Goal: Task Accomplishment & Management: Complete application form

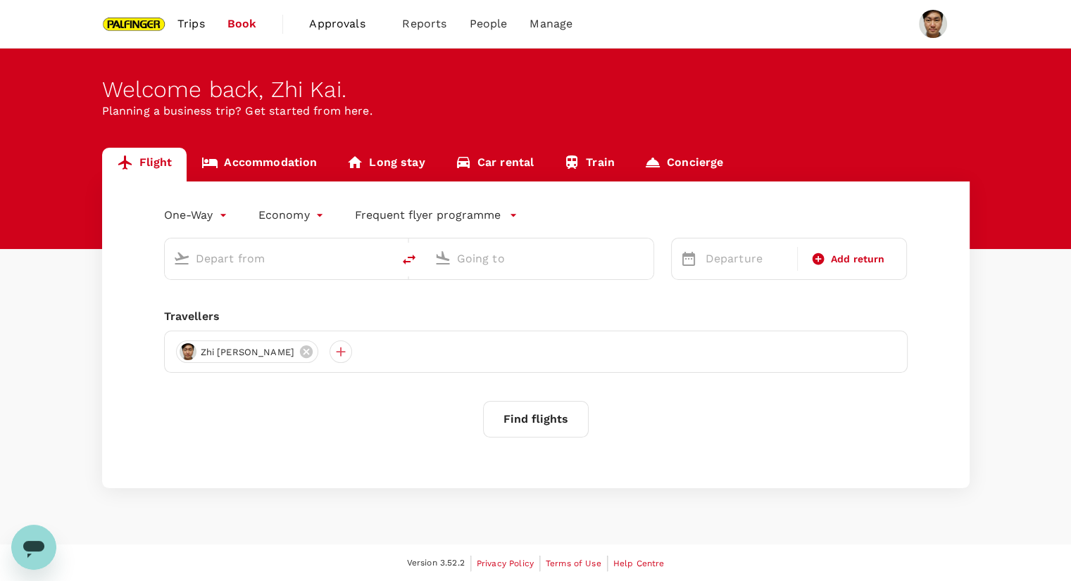
type input "[GEOGRAPHIC_DATA], [GEOGRAPHIC_DATA] (any)"
type input "Singapore Changi (SIN)"
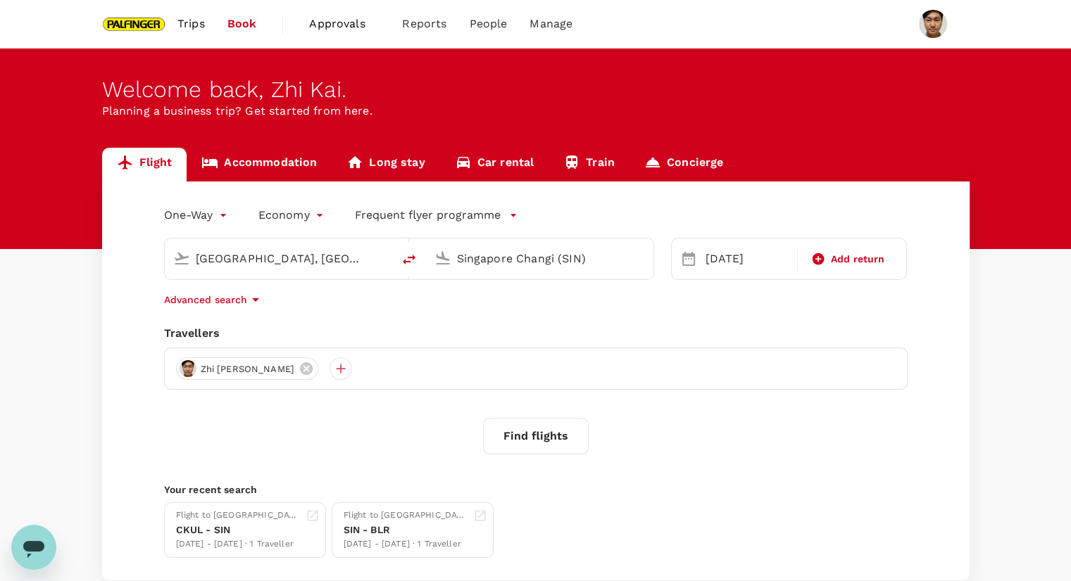
click at [196, 20] on span "Trips" at bounding box center [190, 23] width 27 height 17
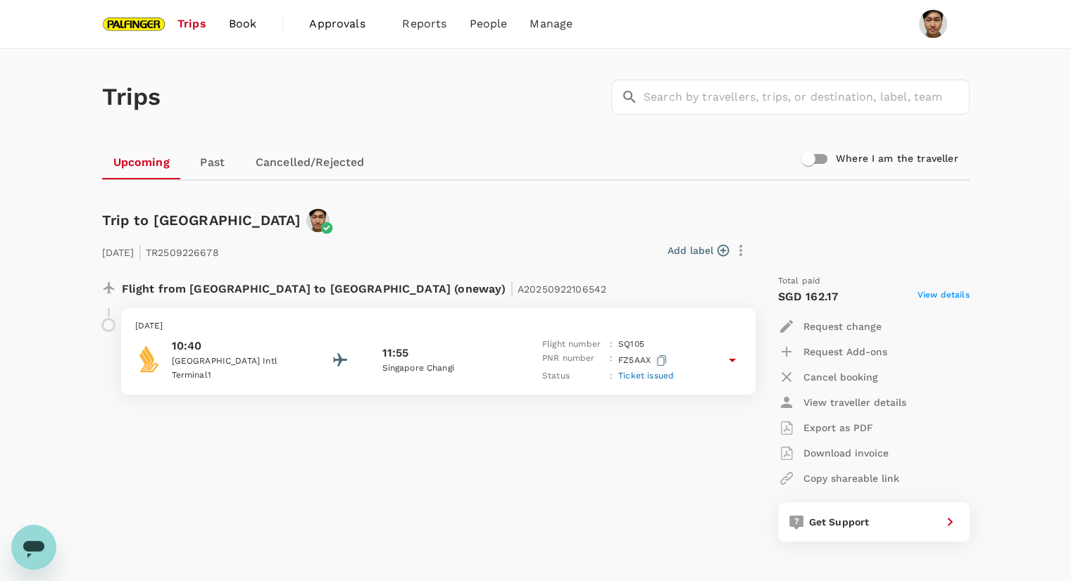
click at [842, 327] on p "Request change" at bounding box center [842, 327] width 78 height 14
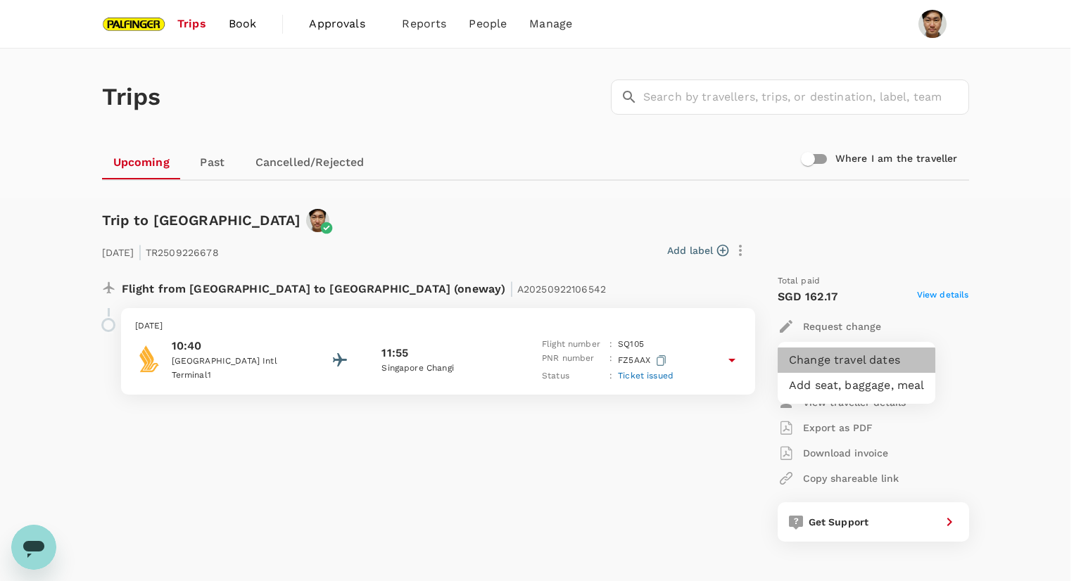
click at [844, 366] on li "Change travel dates" at bounding box center [857, 360] width 158 height 25
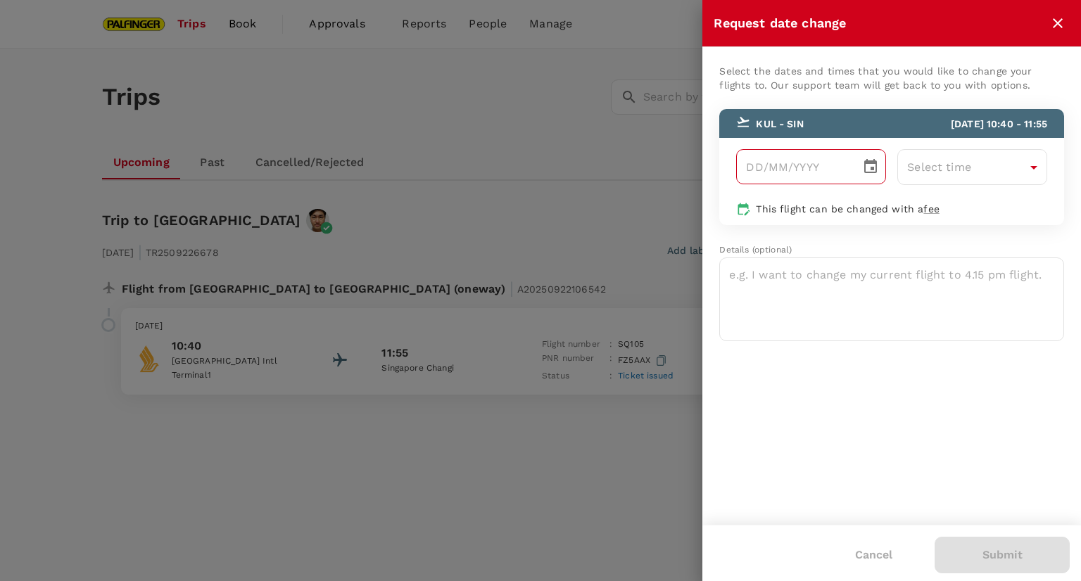
click at [881, 175] on button "Choose date" at bounding box center [871, 167] width 28 height 28
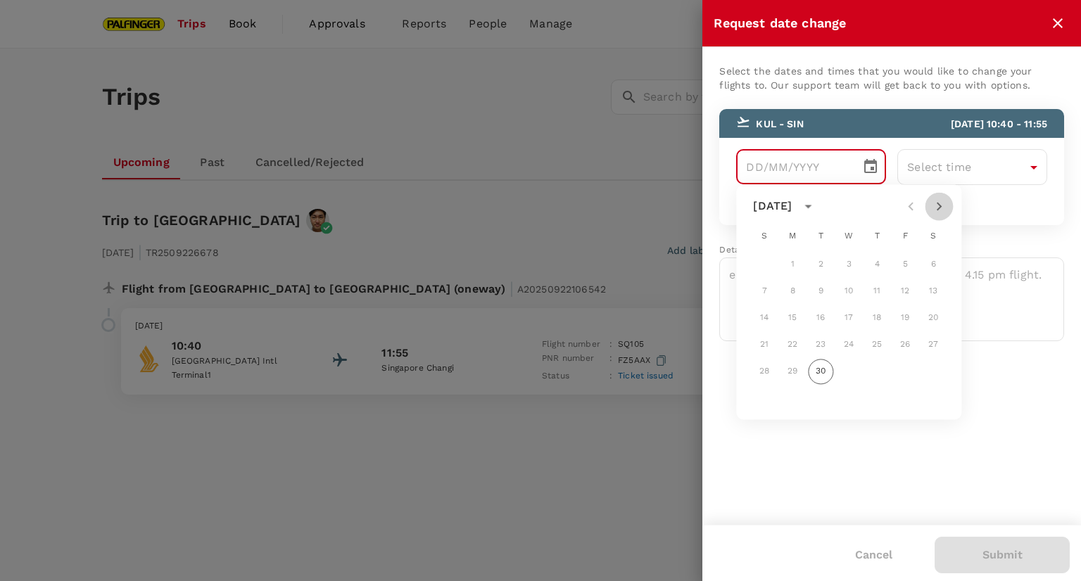
click at [937, 210] on icon "Next month" at bounding box center [939, 206] width 17 height 17
click at [879, 260] on button "2" at bounding box center [876, 264] width 25 height 25
type input "[DATE]"
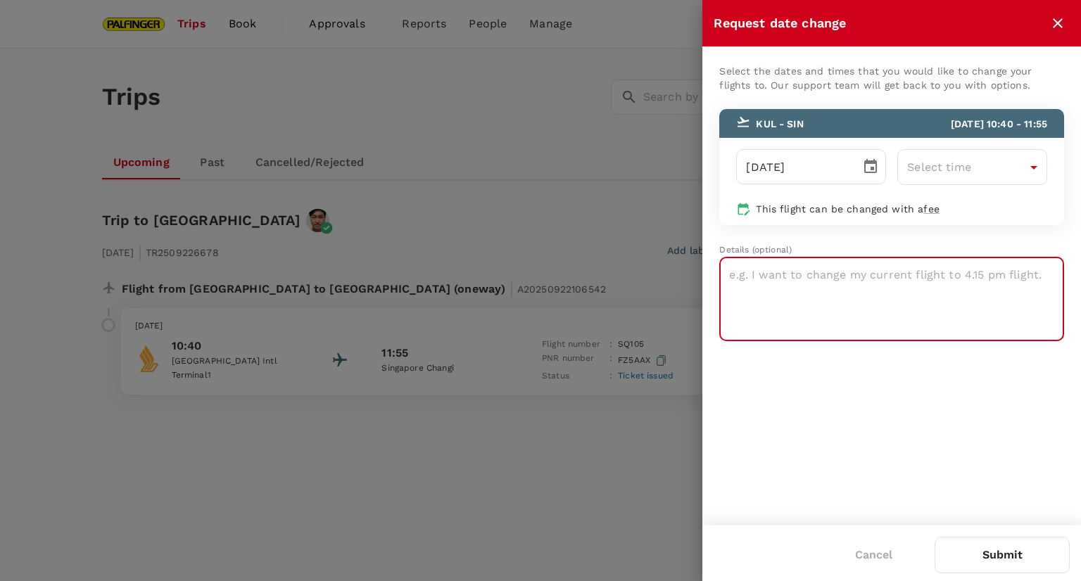
click at [945, 294] on textarea at bounding box center [891, 300] width 345 height 84
type textarea "Please change flight"
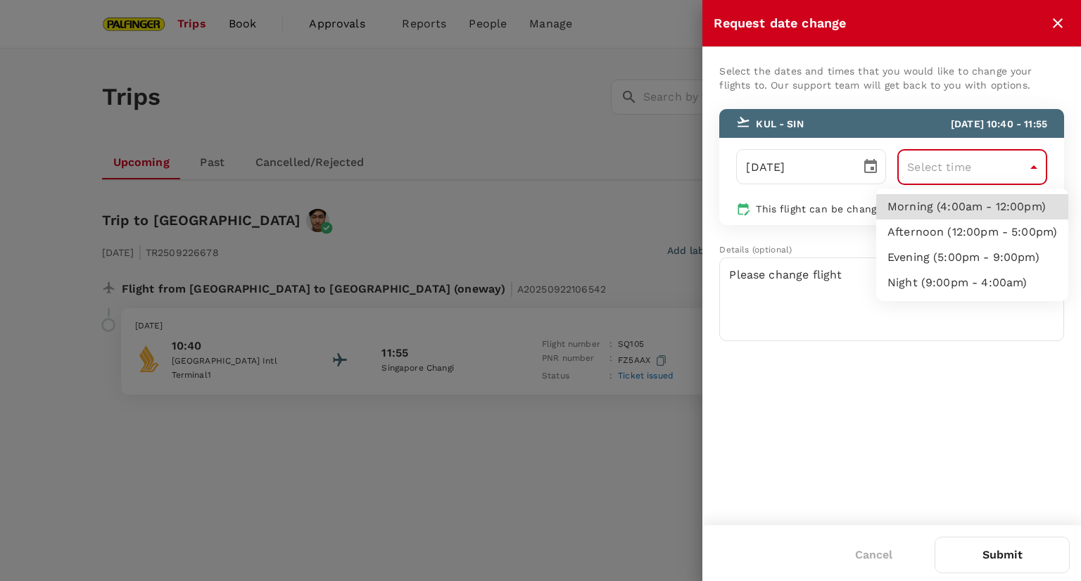
click at [1037, 173] on body "Trips Book Approvals 0 Reports People Manage Trips ​ ​ Upcoming Past Cancelled/…" at bounding box center [540, 553] width 1081 height 1106
click at [1020, 199] on li "Morning (4:00am - 12:00pm)" at bounding box center [972, 206] width 192 height 25
type input "04:00-12:00"
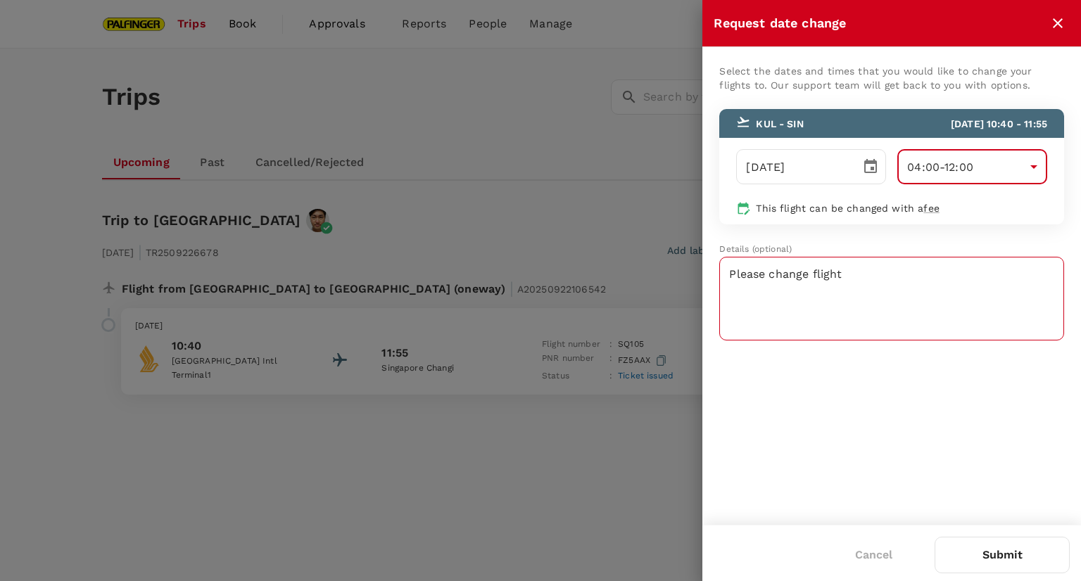
click at [953, 268] on textarea "Please change flight" at bounding box center [891, 299] width 345 height 84
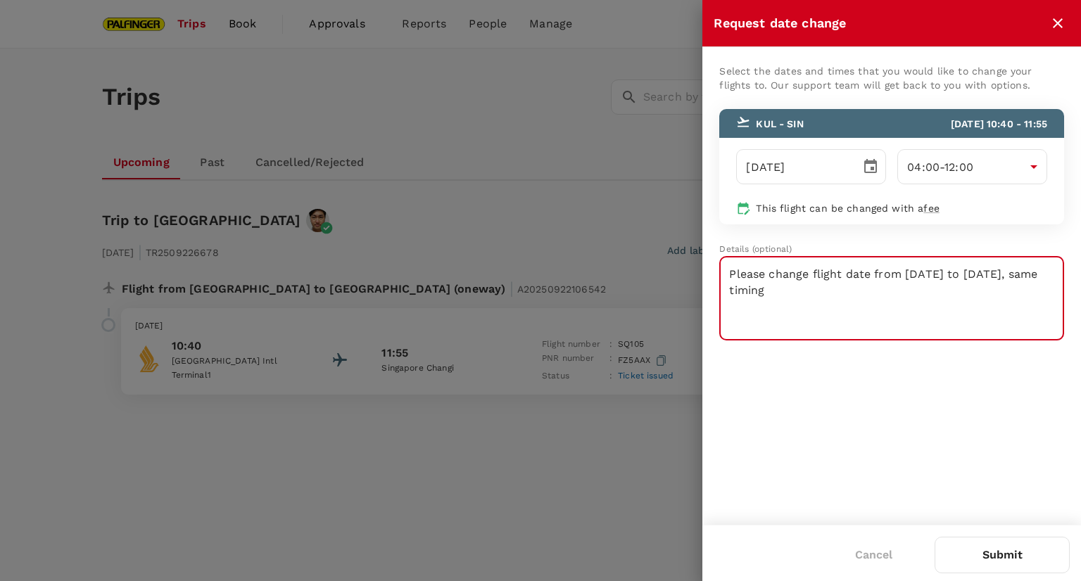
type textarea "Please change flight date from [DATE] to [DATE], same timing"
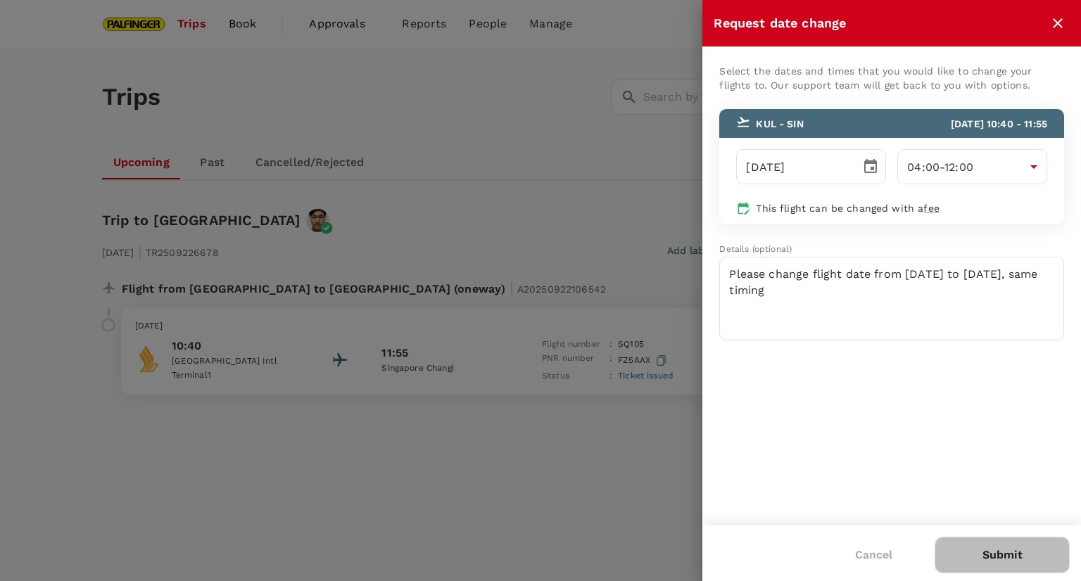
click at [1021, 553] on button "Submit" at bounding box center [1002, 555] width 135 height 37
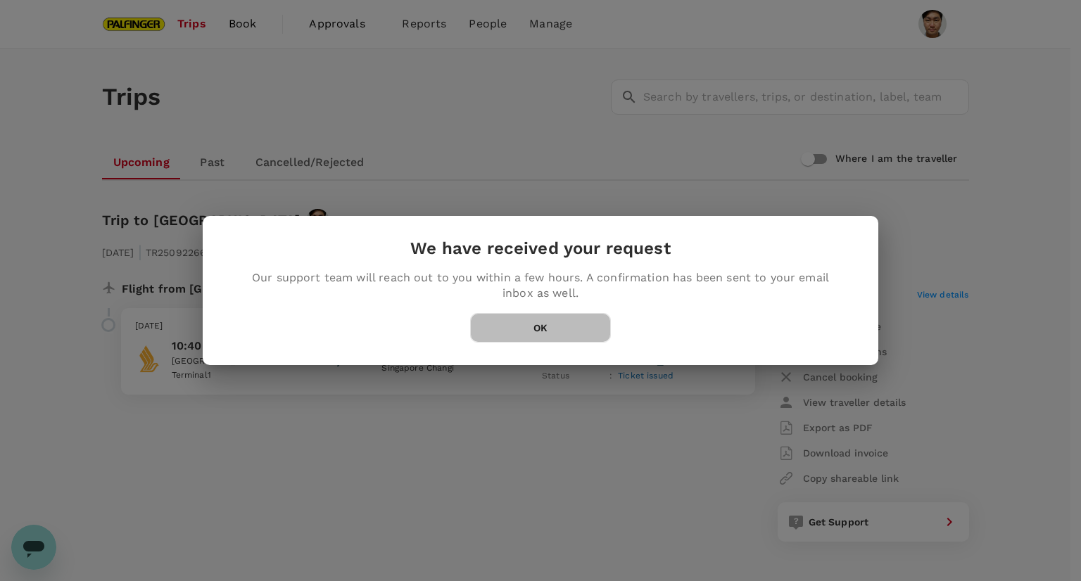
click at [518, 319] on button "OK" at bounding box center [540, 328] width 141 height 30
